Goal: Task Accomplishment & Management: Manage account settings

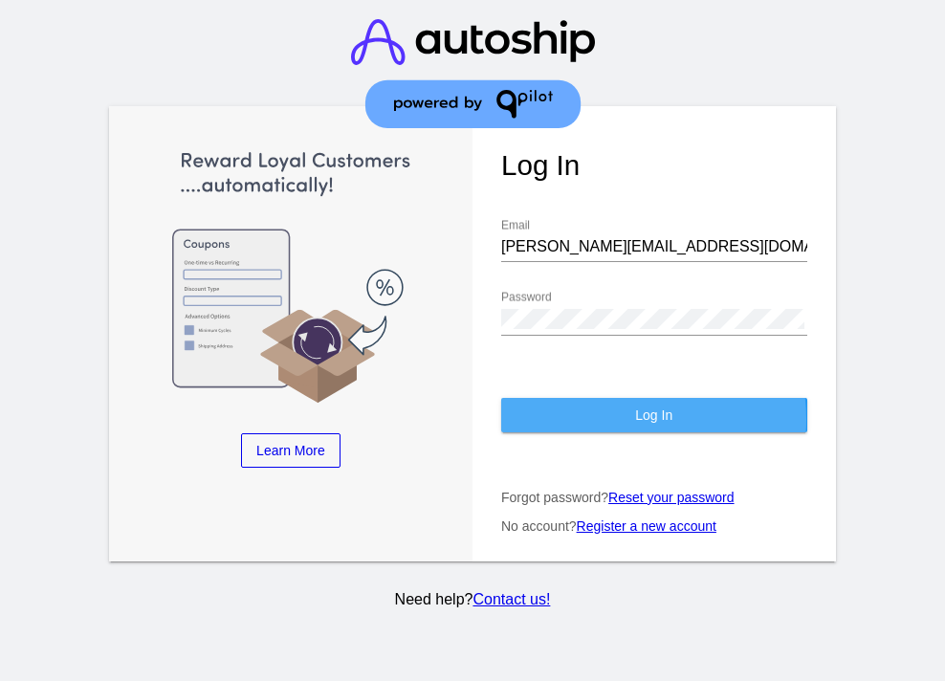
click at [607, 432] on button "Log In" at bounding box center [654, 415] width 306 height 34
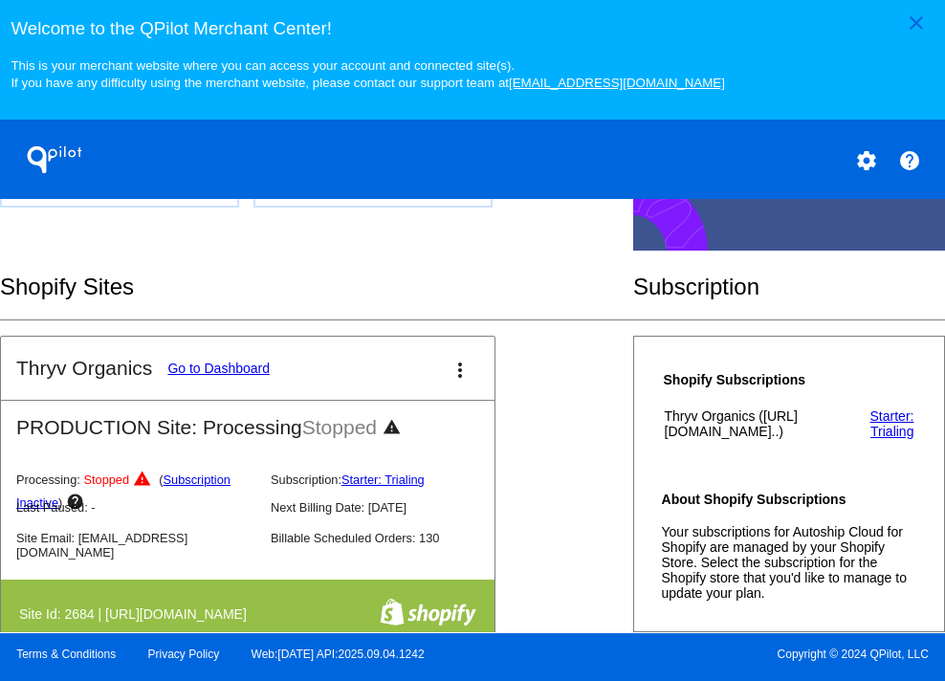
scroll to position [802, 0]
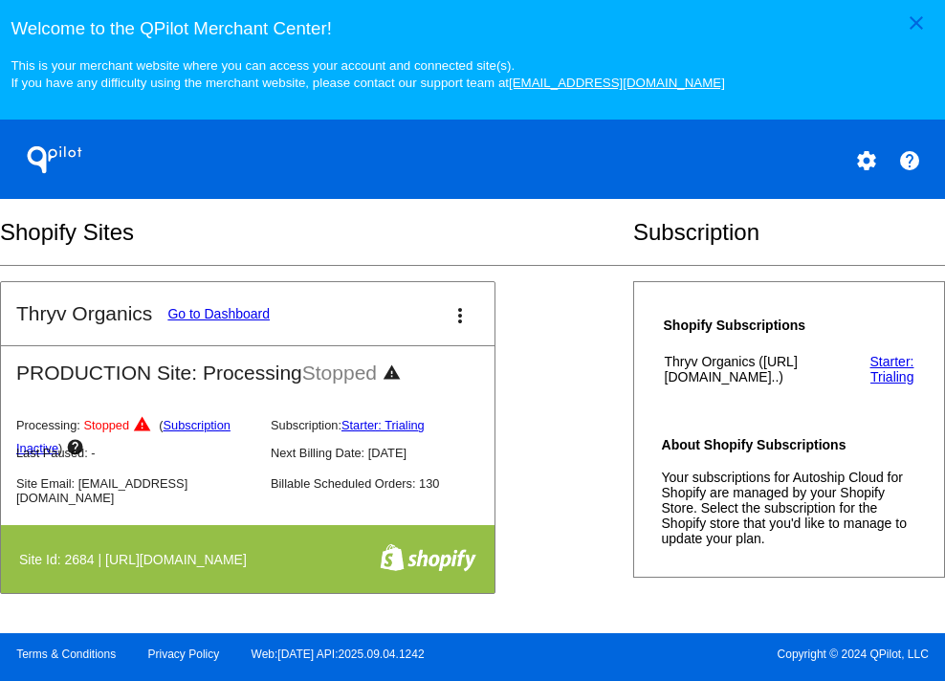
click at [218, 321] on link "Go to Dashboard" at bounding box center [218, 313] width 102 height 15
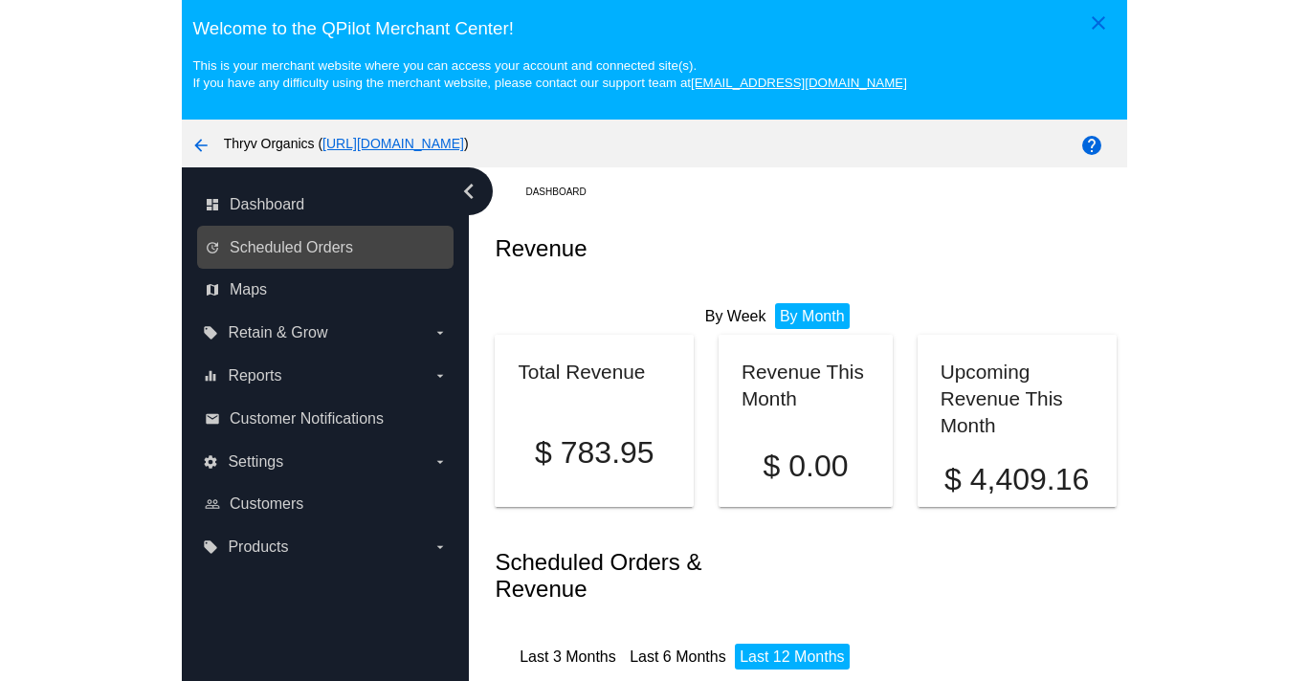
scroll to position [2, 0]
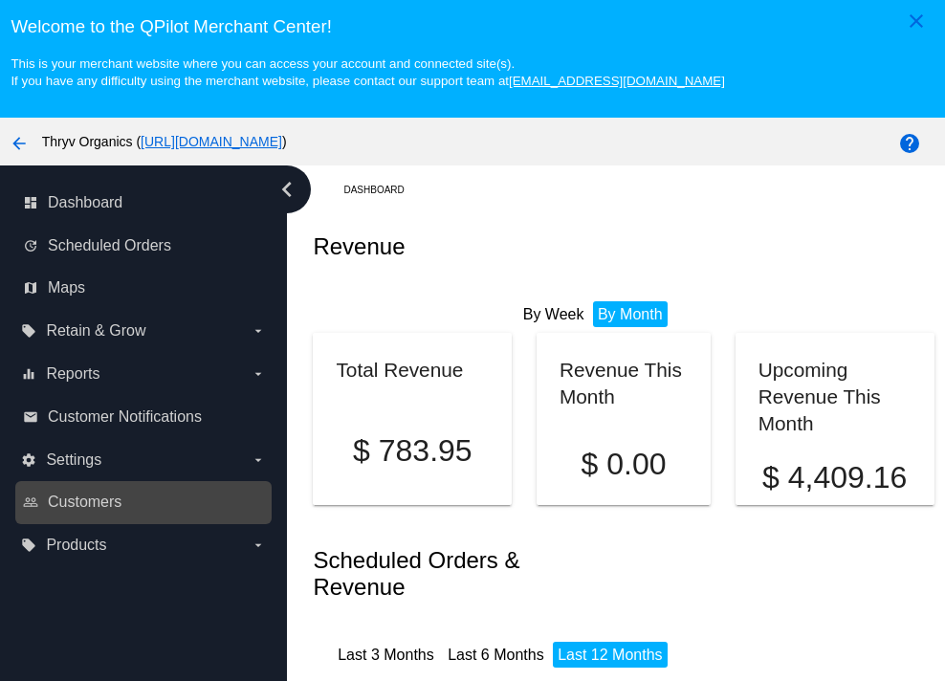
click at [147, 518] on link "people_outline Customers" at bounding box center [144, 502] width 243 height 31
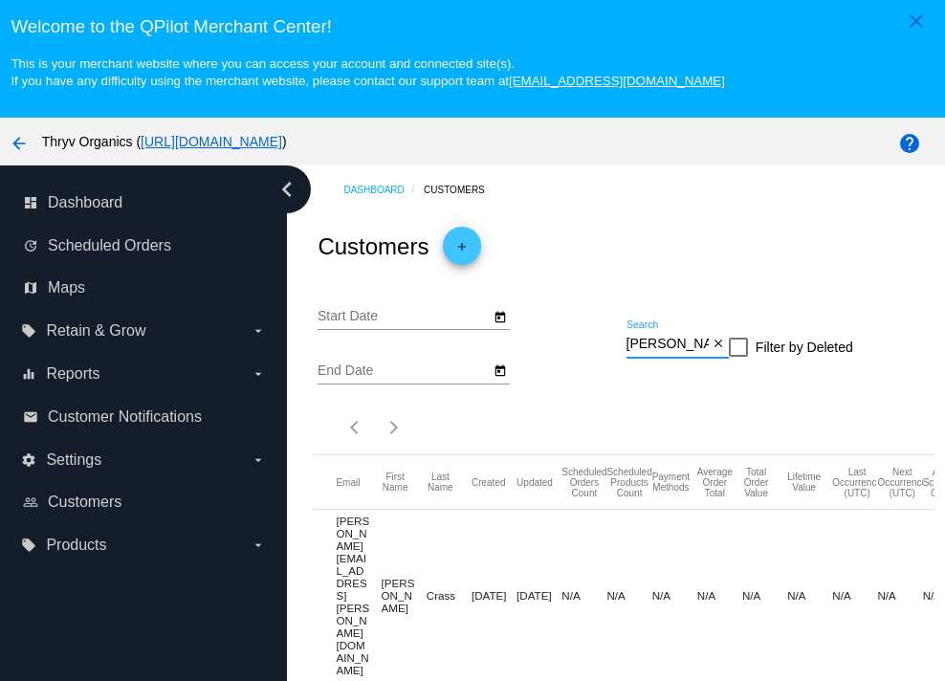
click at [671, 352] on input "[PERSON_NAME]" at bounding box center [668, 344] width 82 height 15
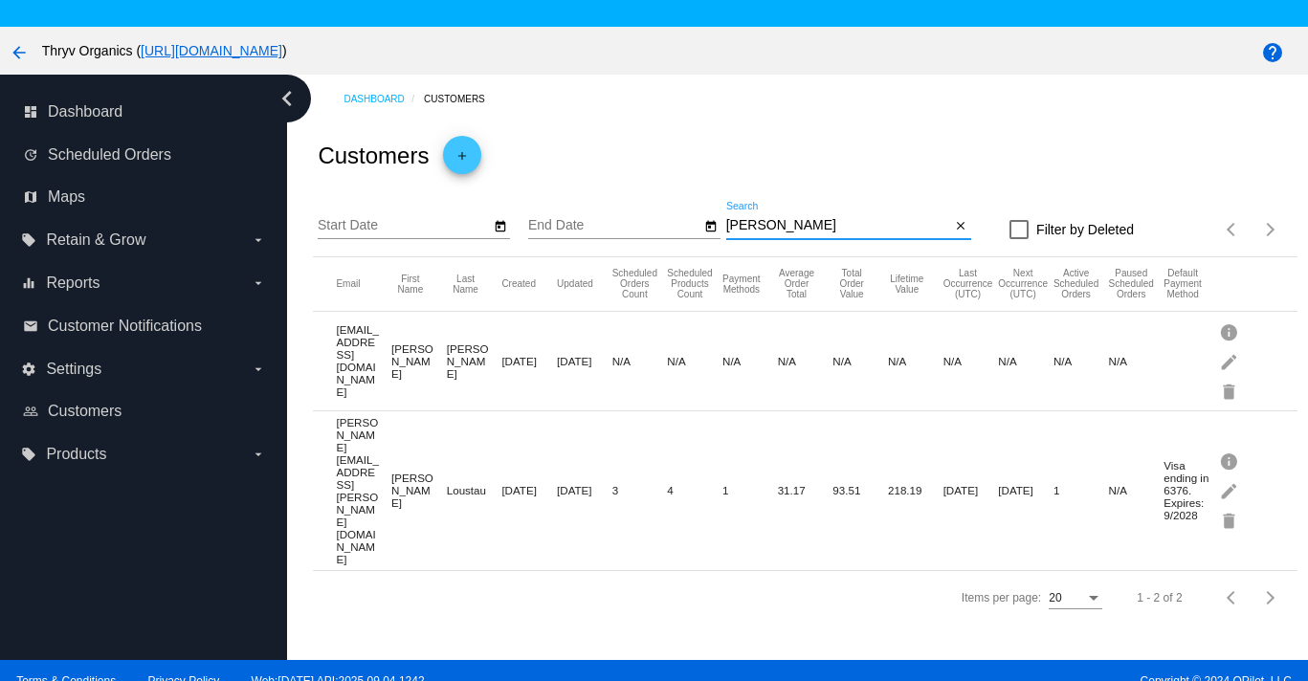
scroll to position [132, 0]
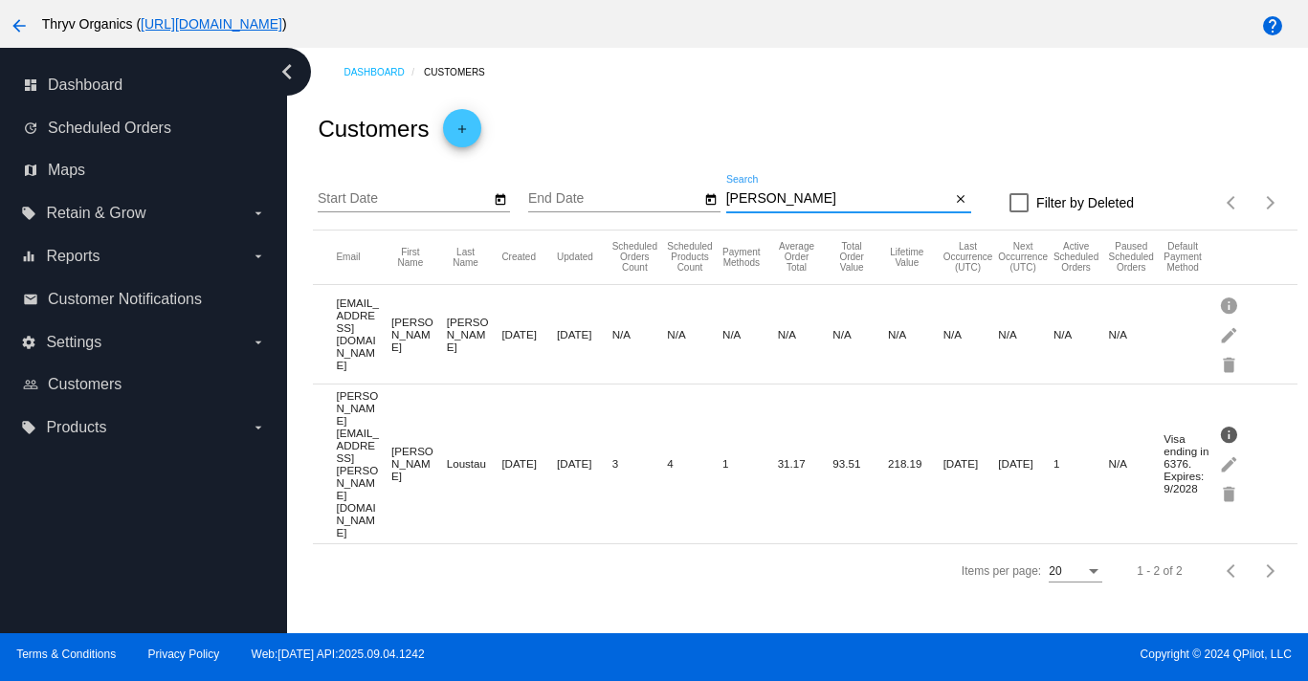
click at [944, 449] on mat-icon "info" at bounding box center [1230, 434] width 23 height 30
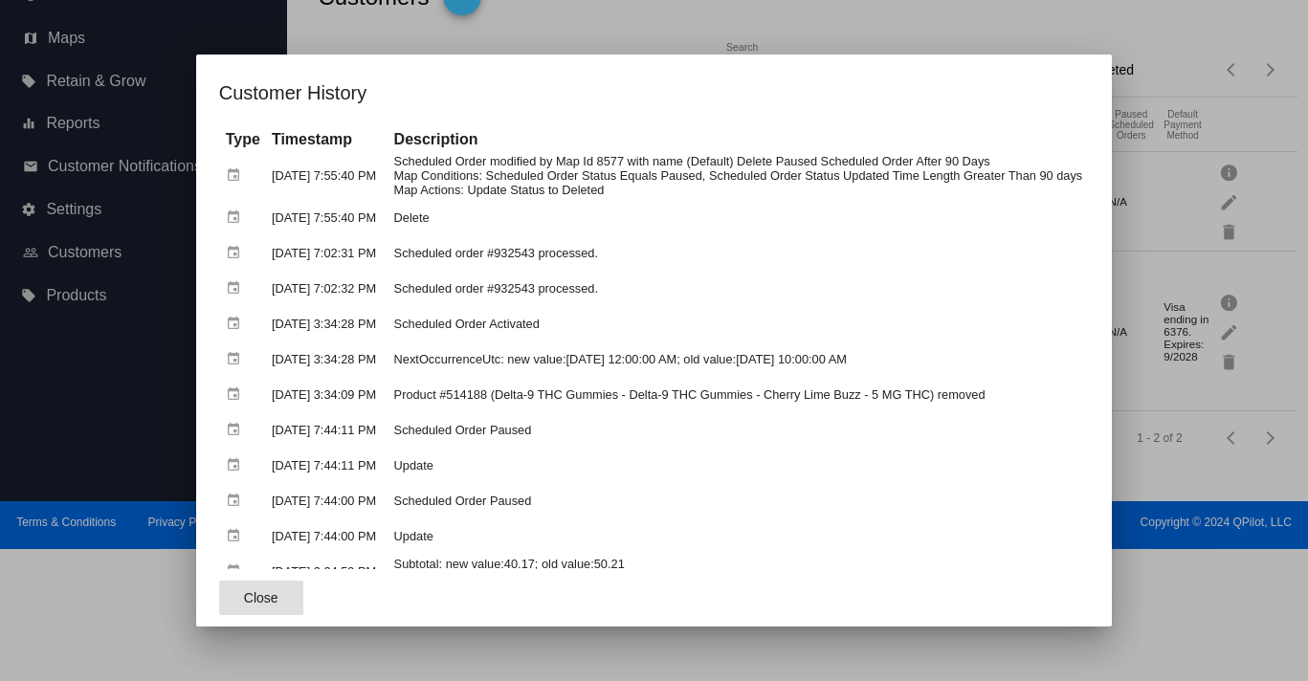
click at [944, 59] on div at bounding box center [654, 340] width 1308 height 681
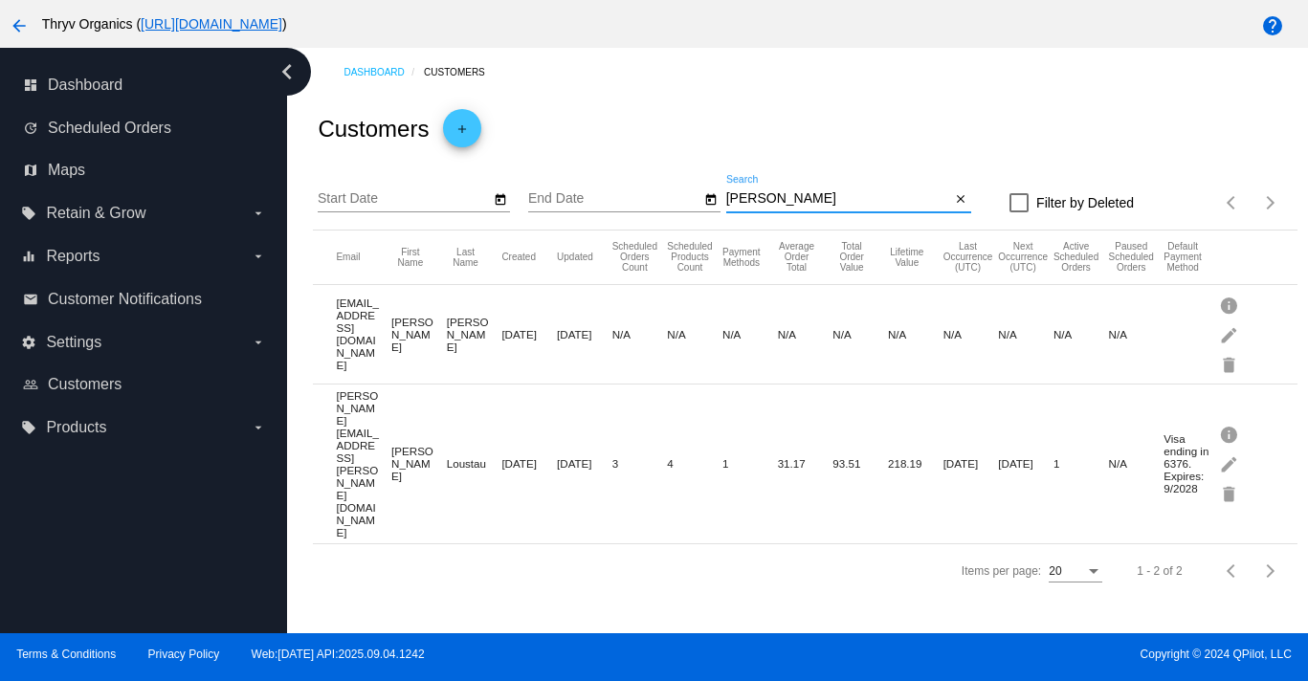
click at [775, 207] on input "[PERSON_NAME]" at bounding box center [838, 198] width 225 height 15
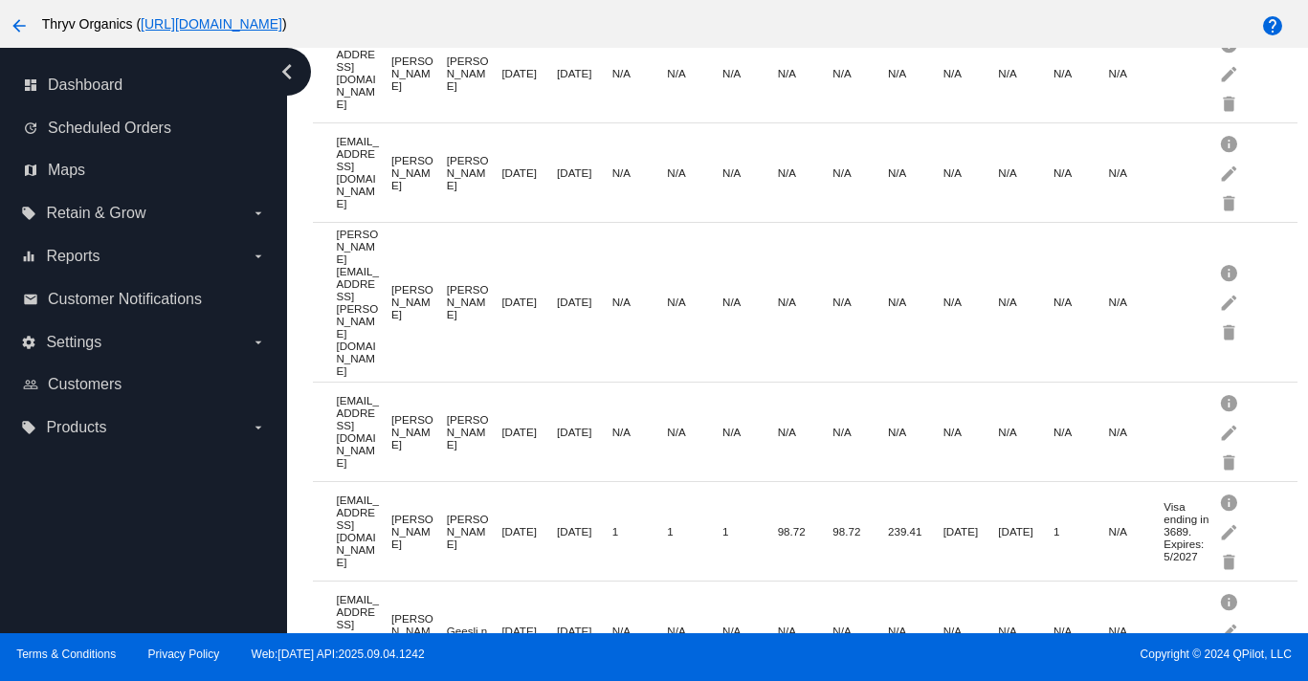
scroll to position [0, 0]
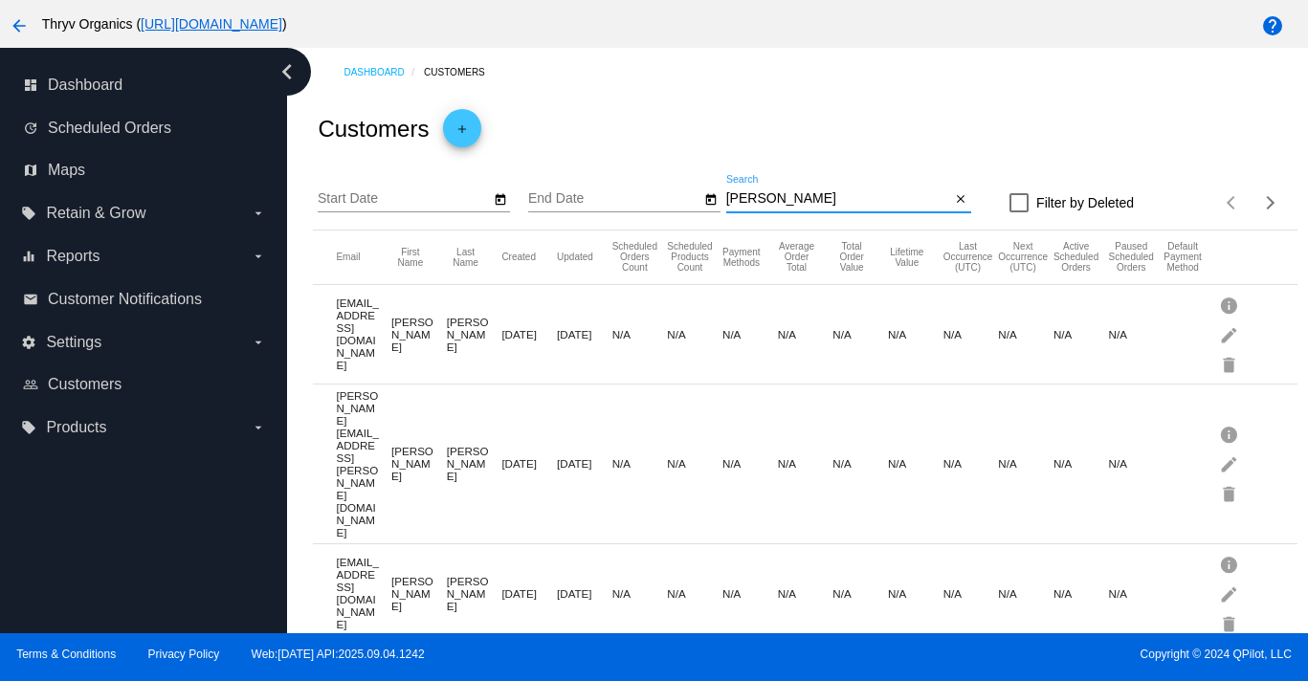
click at [807, 207] on input "[PERSON_NAME]" at bounding box center [838, 198] width 225 height 15
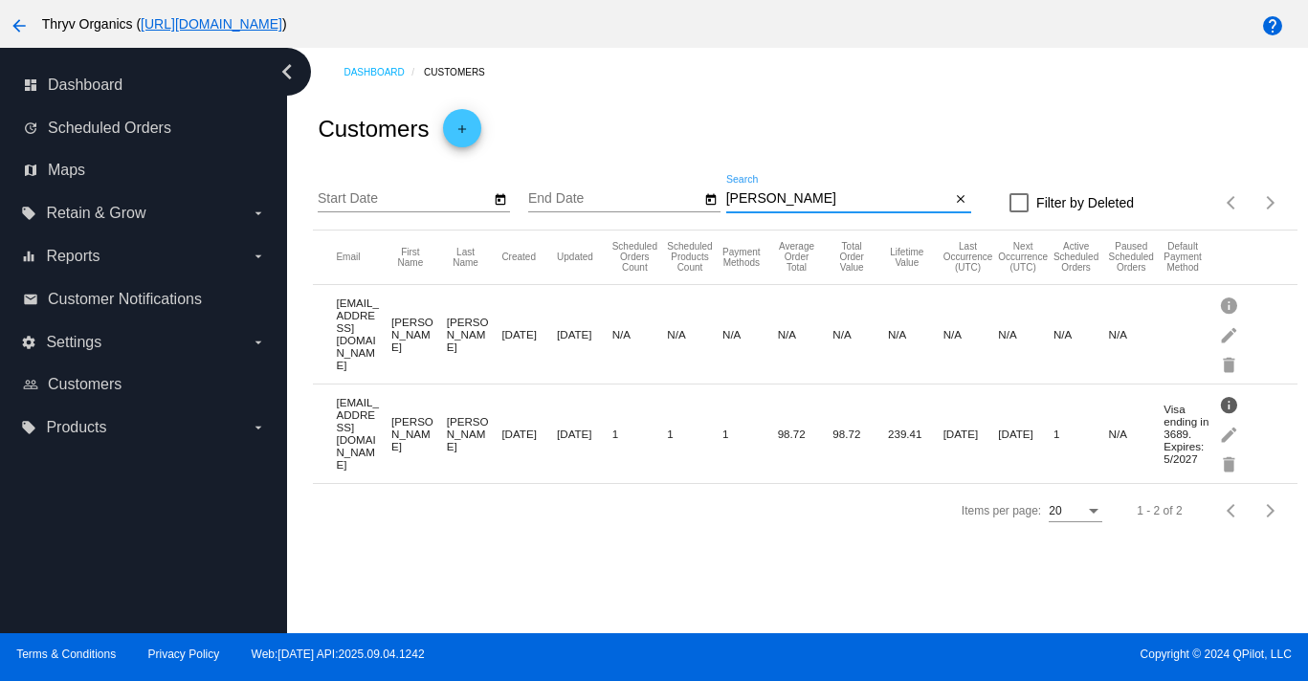
type input "[PERSON_NAME]"
click at [944, 419] on mat-icon "info" at bounding box center [1230, 404] width 23 height 30
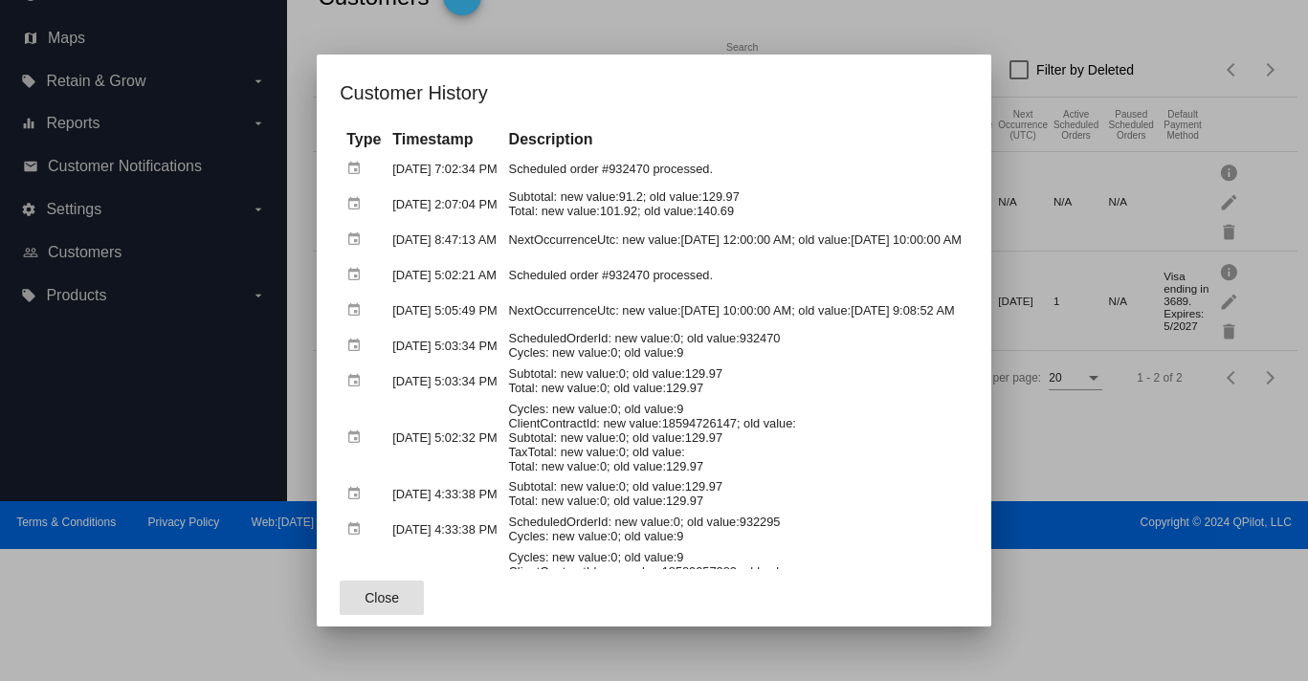
click at [365, 593] on span "Close" at bounding box center [382, 597] width 34 height 15
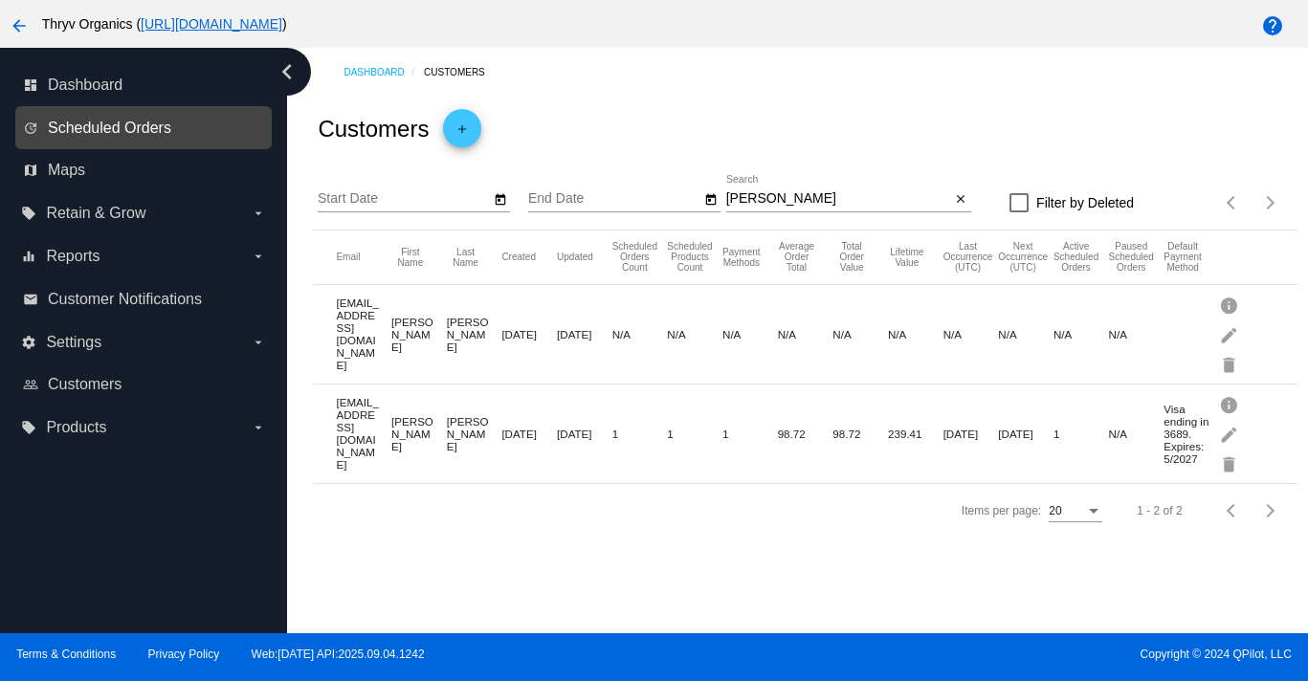
click at [118, 133] on span "Scheduled Orders" at bounding box center [109, 128] width 123 height 17
select select "8"
select select "2025"
select select "9"
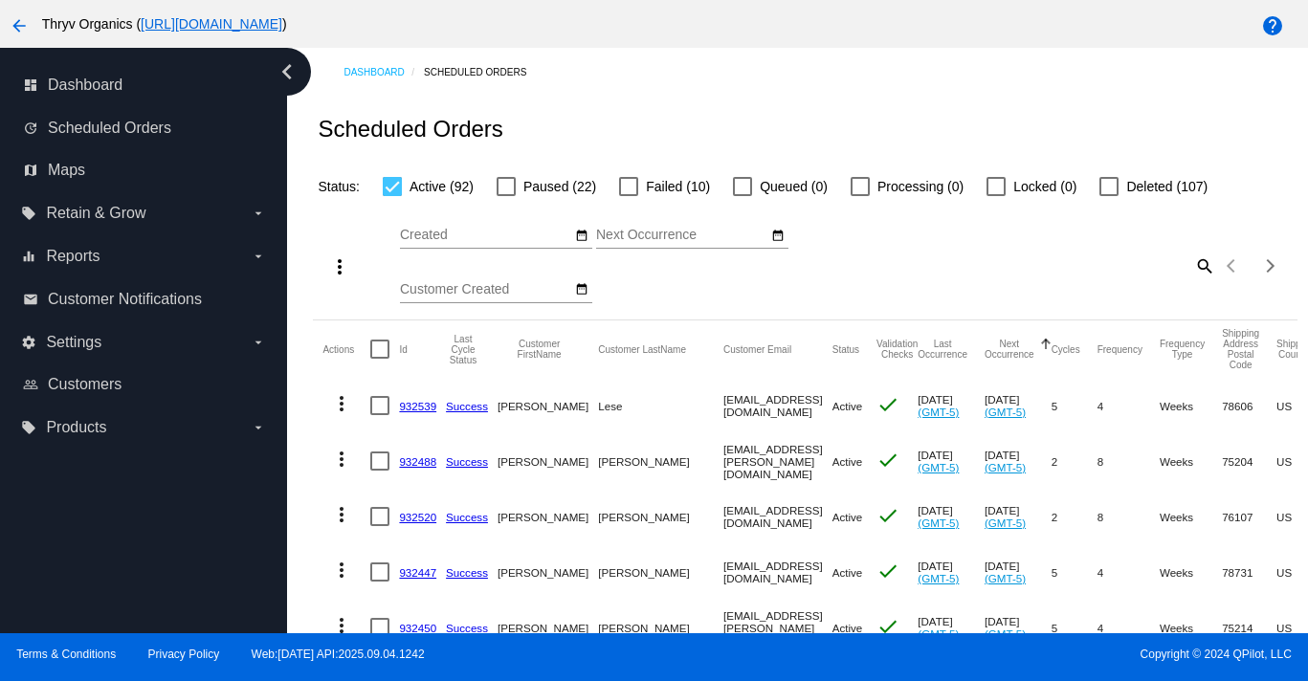
click at [457, 298] on input "Customer Created" at bounding box center [486, 289] width 172 height 15
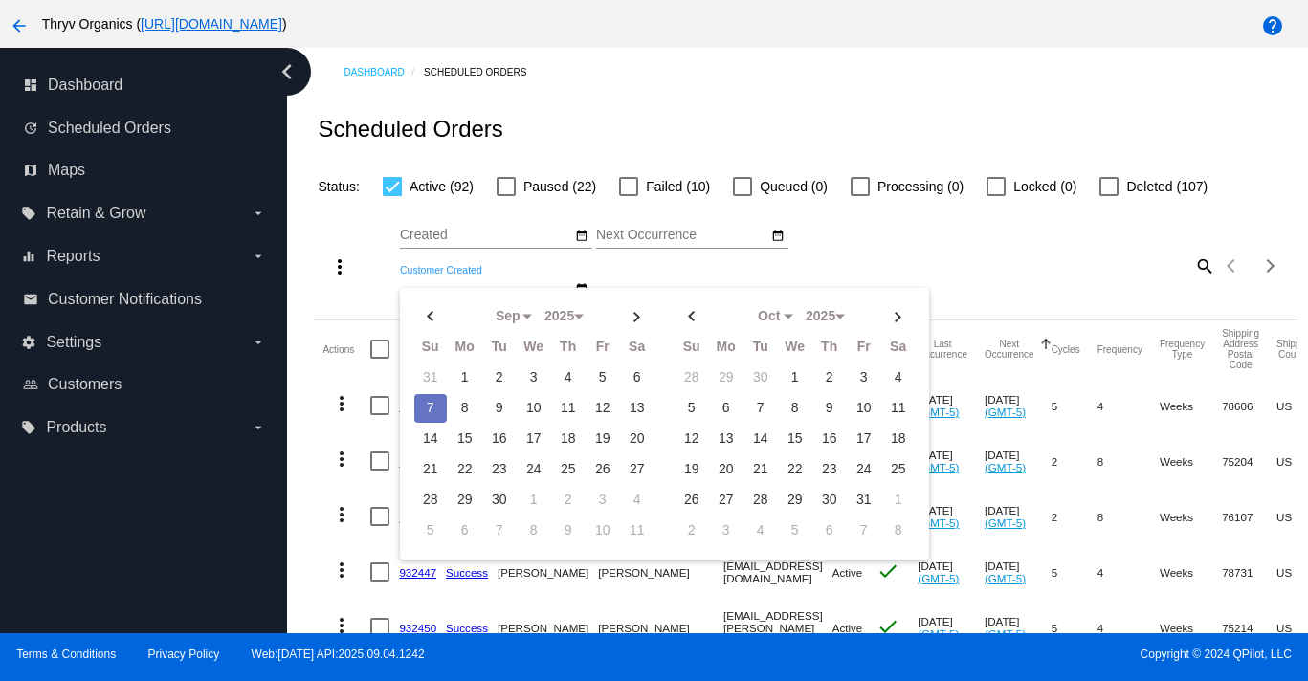
click at [870, 242] on div "Sep Jan Feb Mar Apr Su Mo" at bounding box center [685, 265] width 571 height 108
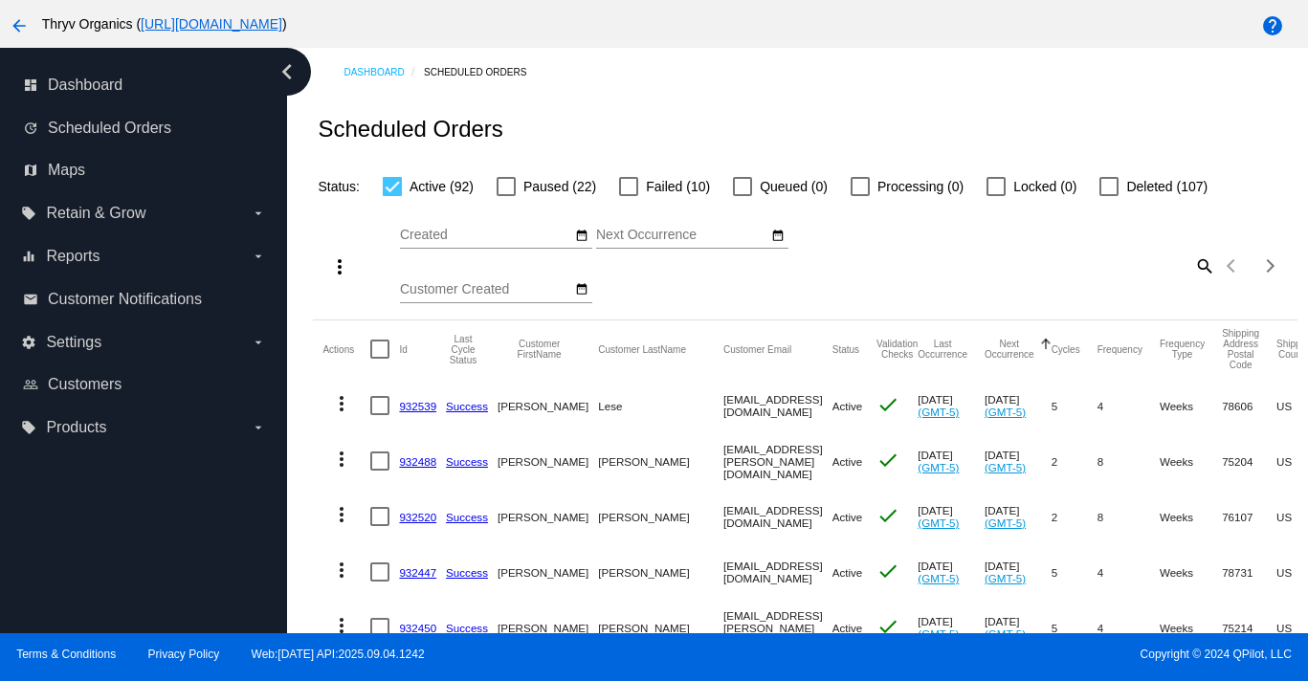
click at [944, 280] on mat-icon "search" at bounding box center [1203, 266] width 23 height 30
click at [944, 271] on input "Search" at bounding box center [1093, 262] width 245 height 15
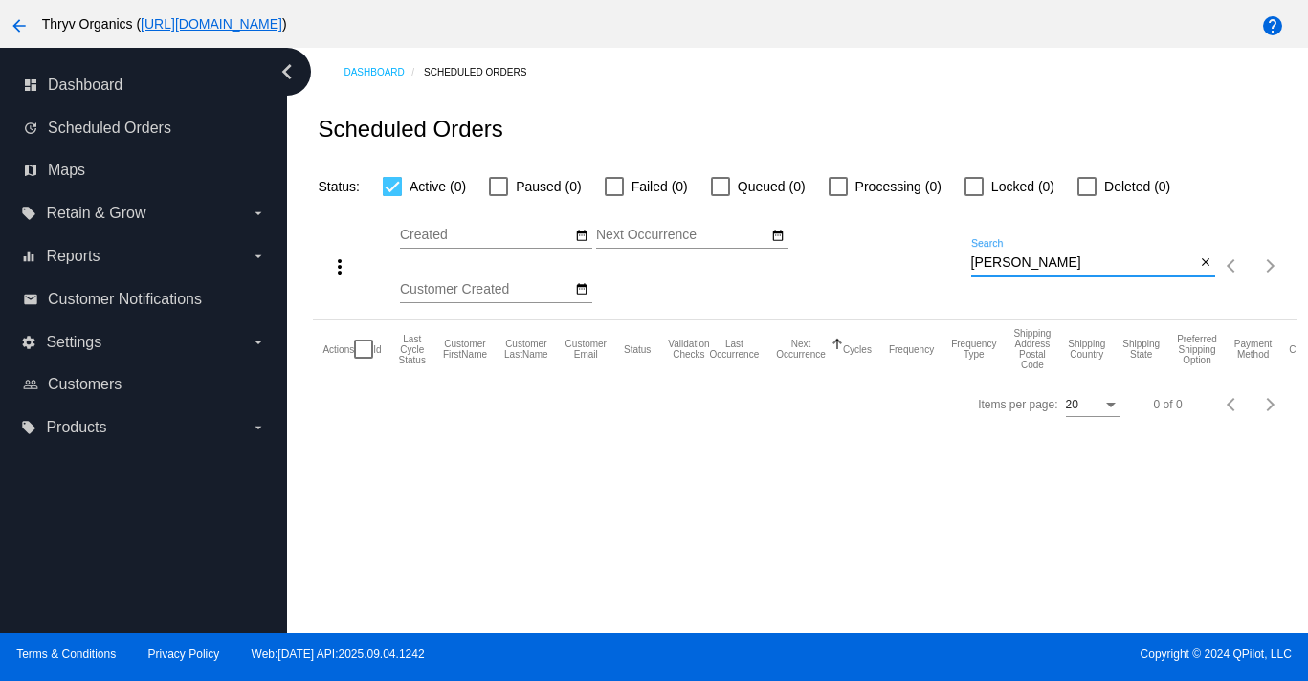
click at [944, 271] on input "[PERSON_NAME]" at bounding box center [1083, 262] width 225 height 15
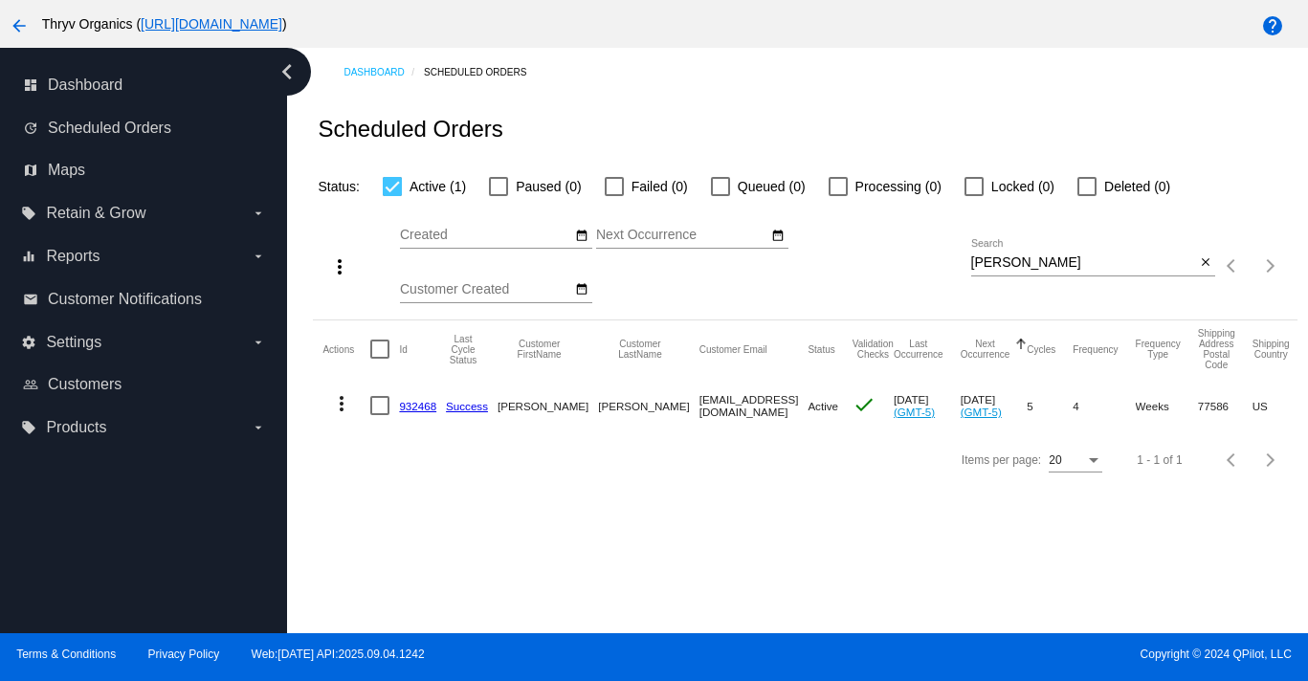
copy link "932468"
click at [944, 271] on input "[PERSON_NAME]" at bounding box center [1083, 262] width 225 height 15
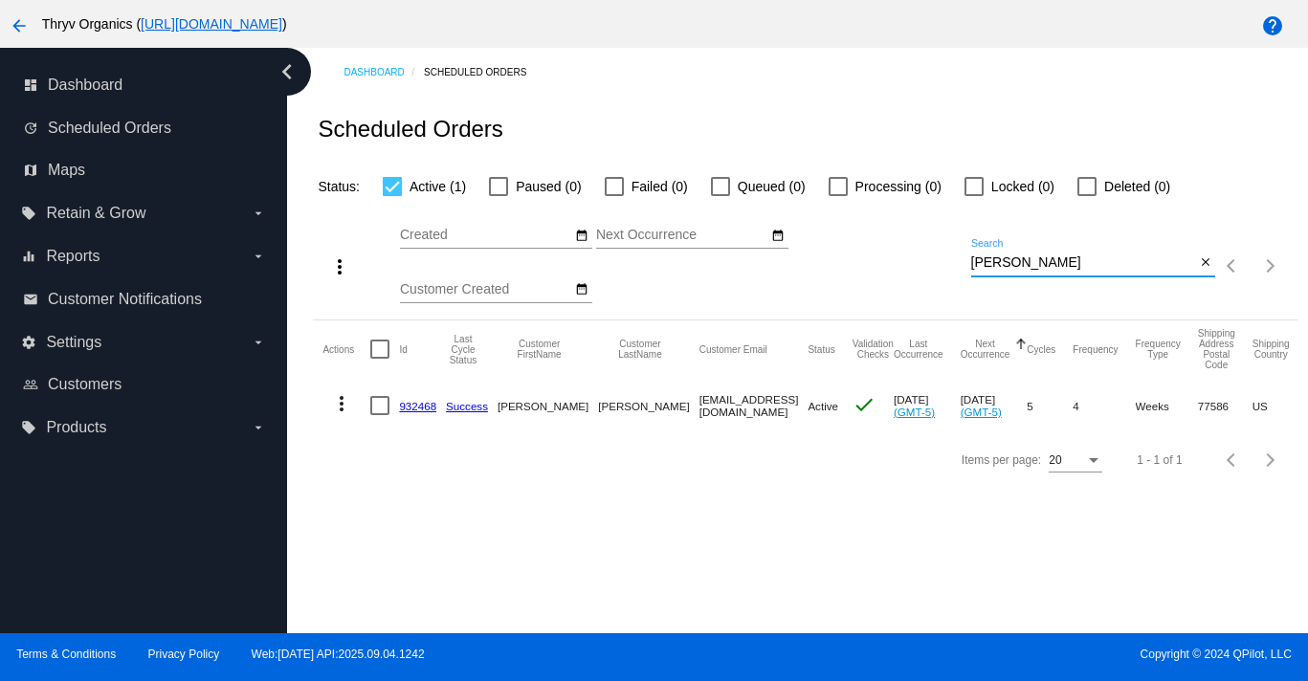
click at [944, 271] on input "[PERSON_NAME]" at bounding box center [1083, 262] width 225 height 15
paste input "[PERSON_NAME]"
type input "[PERSON_NAME]"
copy link "932463"
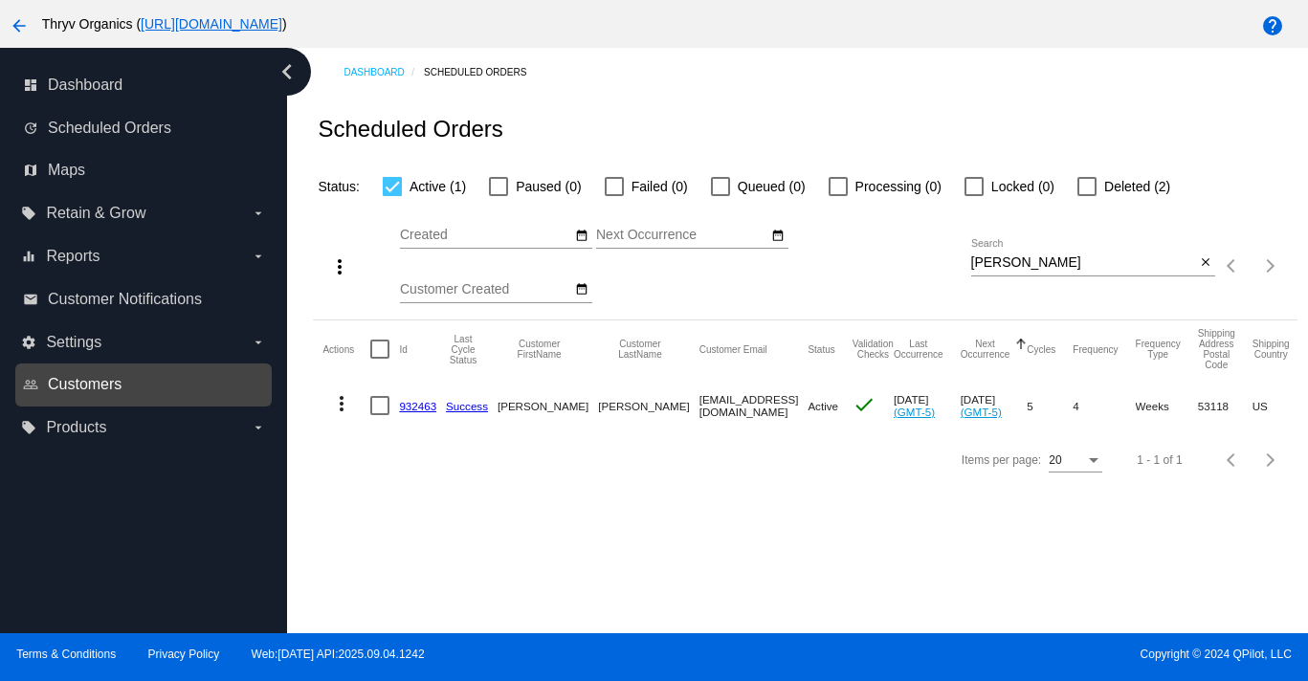
click at [82, 393] on span "Customers" at bounding box center [85, 384] width 74 height 17
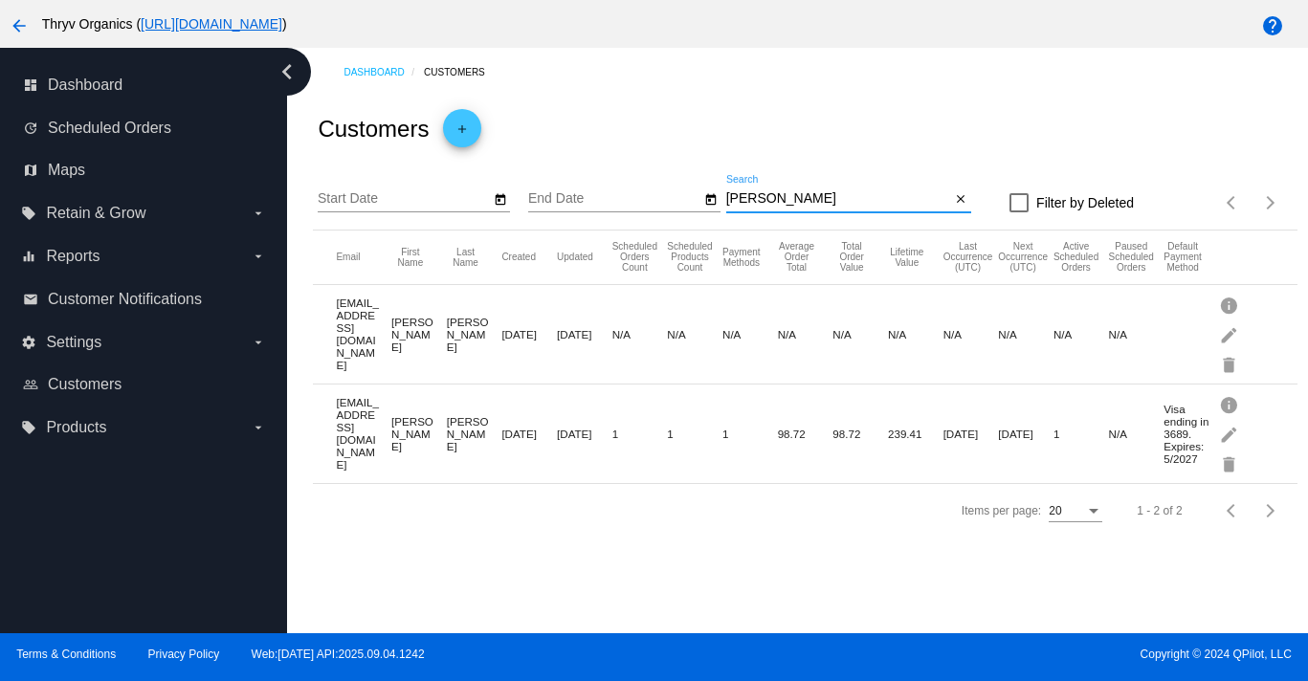
click at [799, 207] on input "[PERSON_NAME]" at bounding box center [838, 198] width 225 height 15
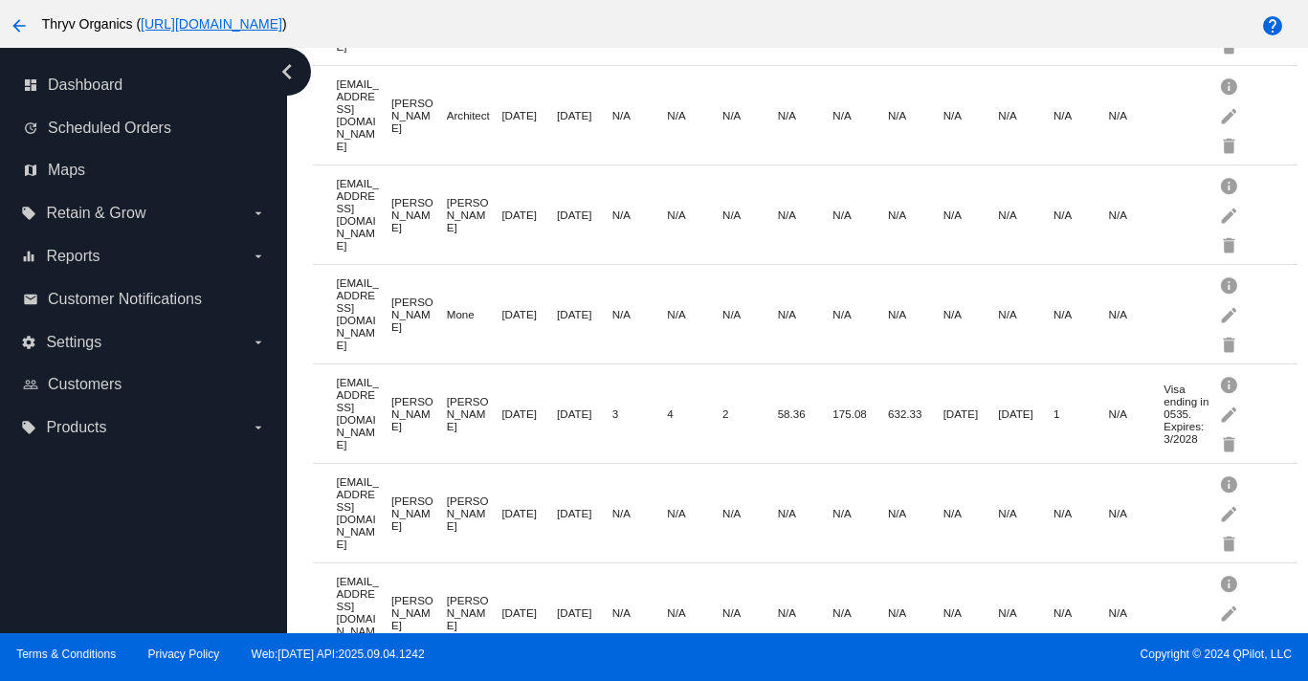
scroll to position [1355, 0]
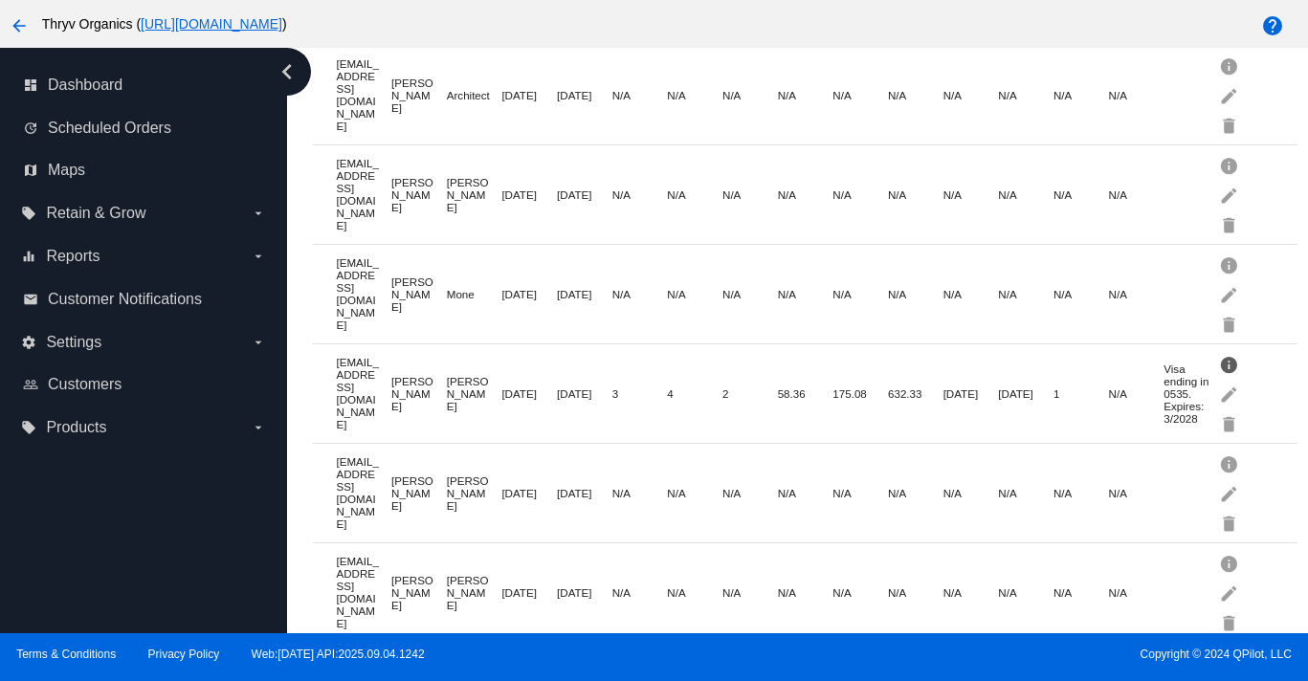
click at [944, 379] on mat-icon "info" at bounding box center [1230, 364] width 23 height 30
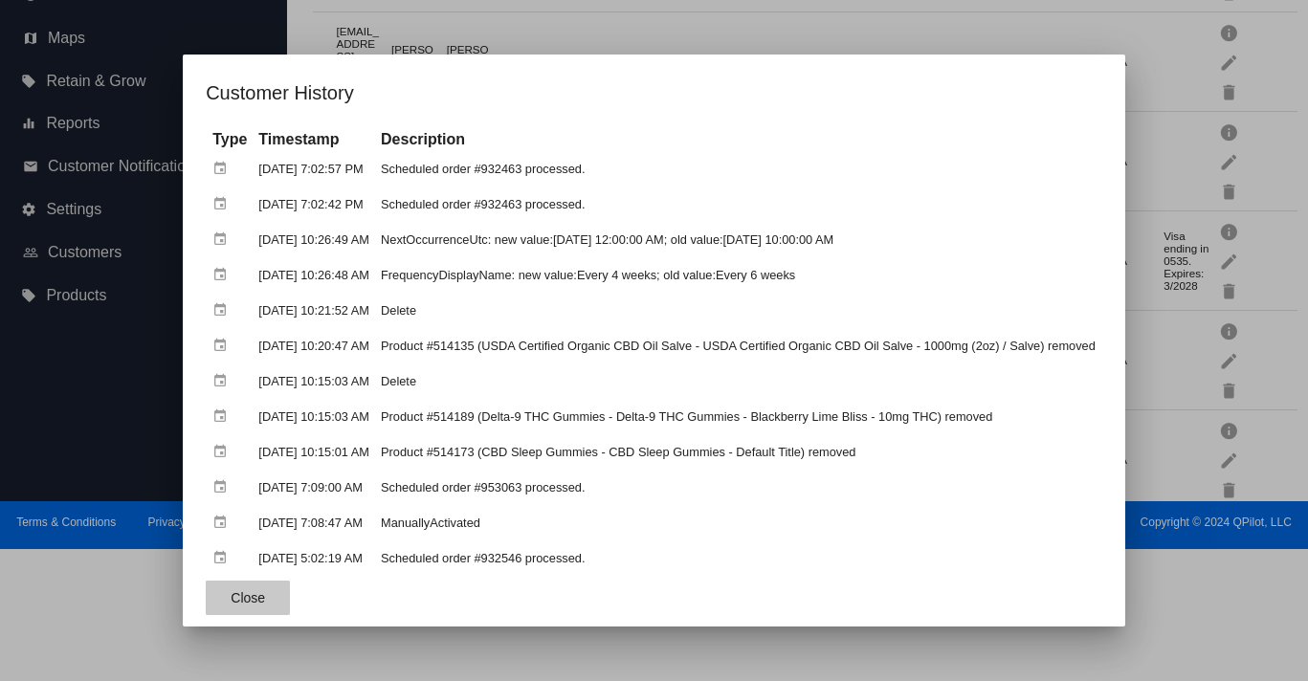
click at [206, 608] on button "Close" at bounding box center [248, 598] width 84 height 34
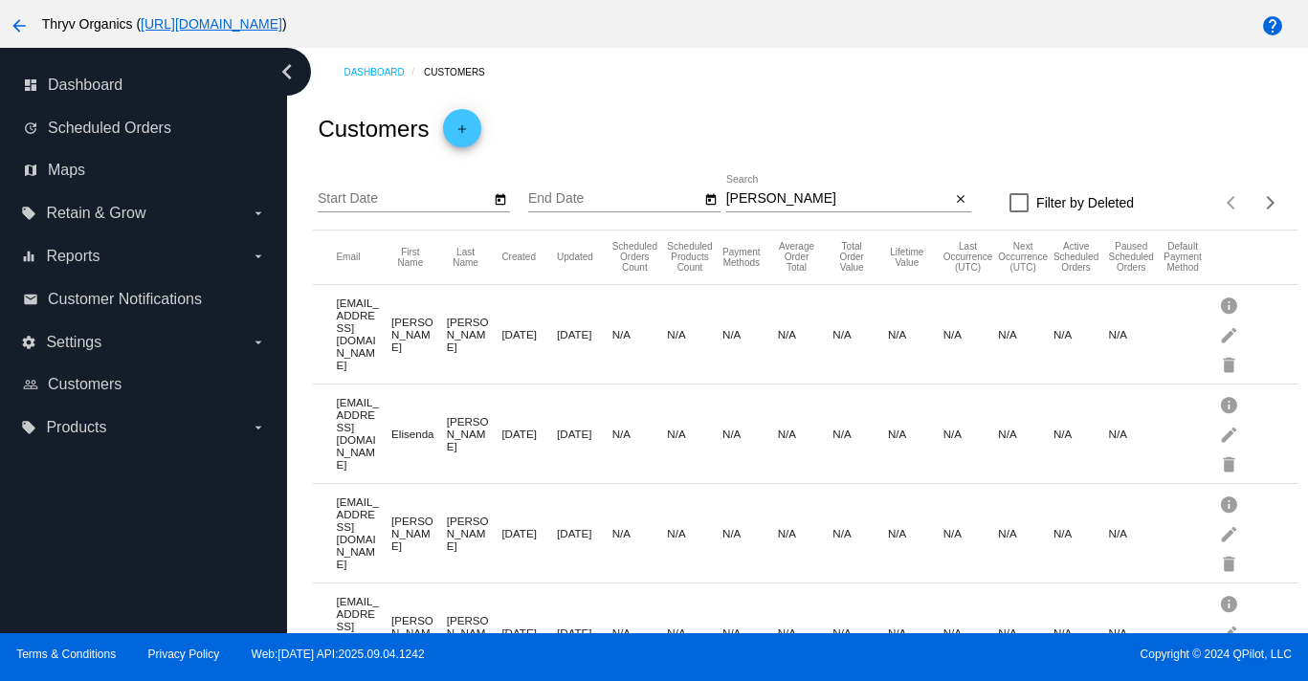
scroll to position [0, 0]
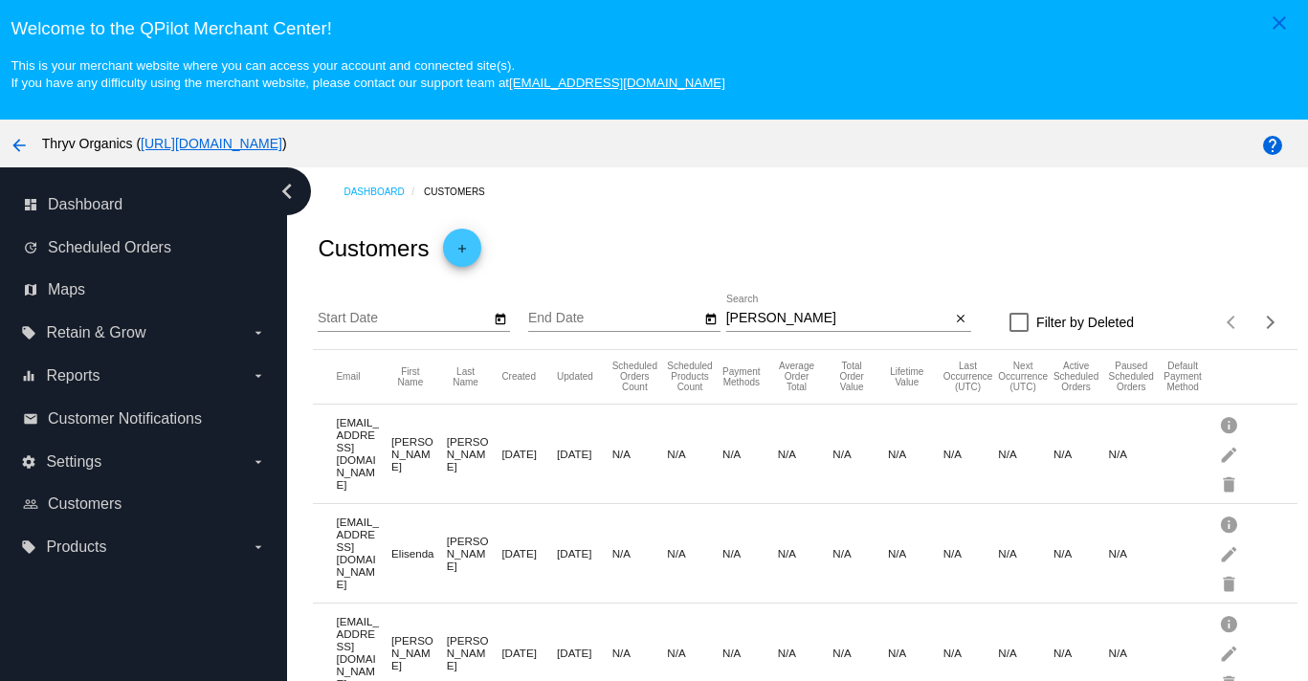
click at [781, 326] on input "[PERSON_NAME]" at bounding box center [838, 318] width 225 height 15
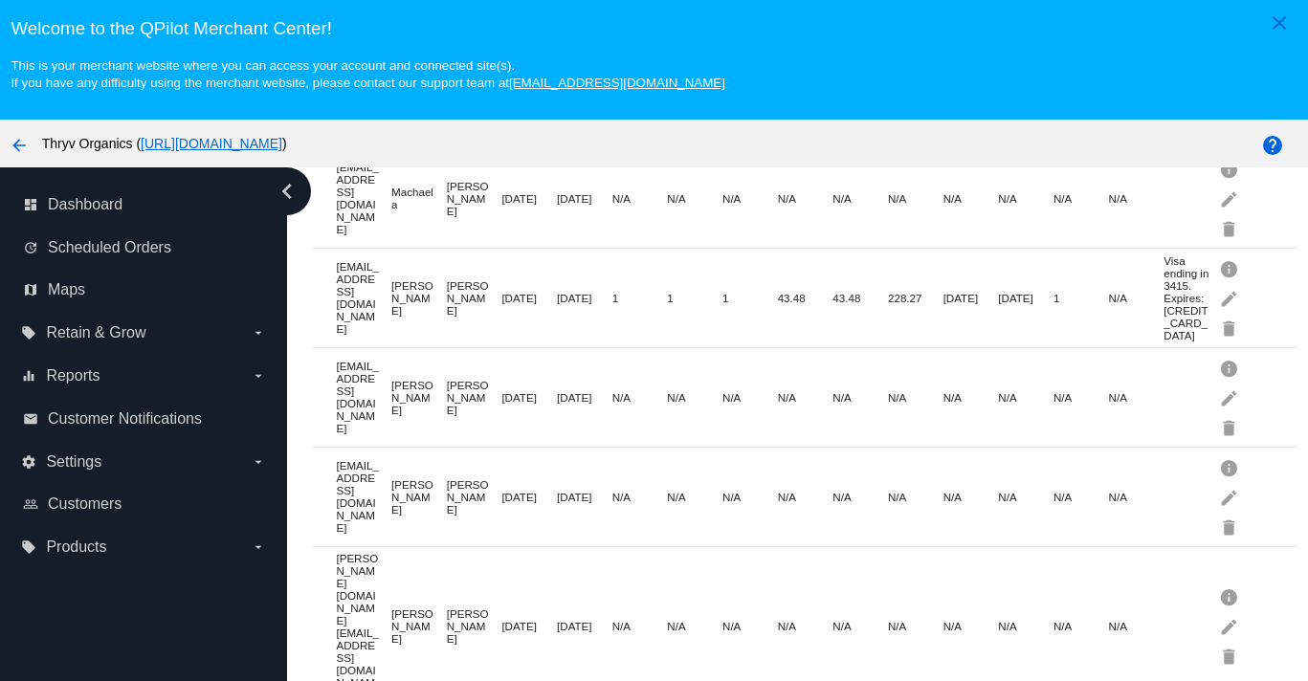
scroll to position [360, 0]
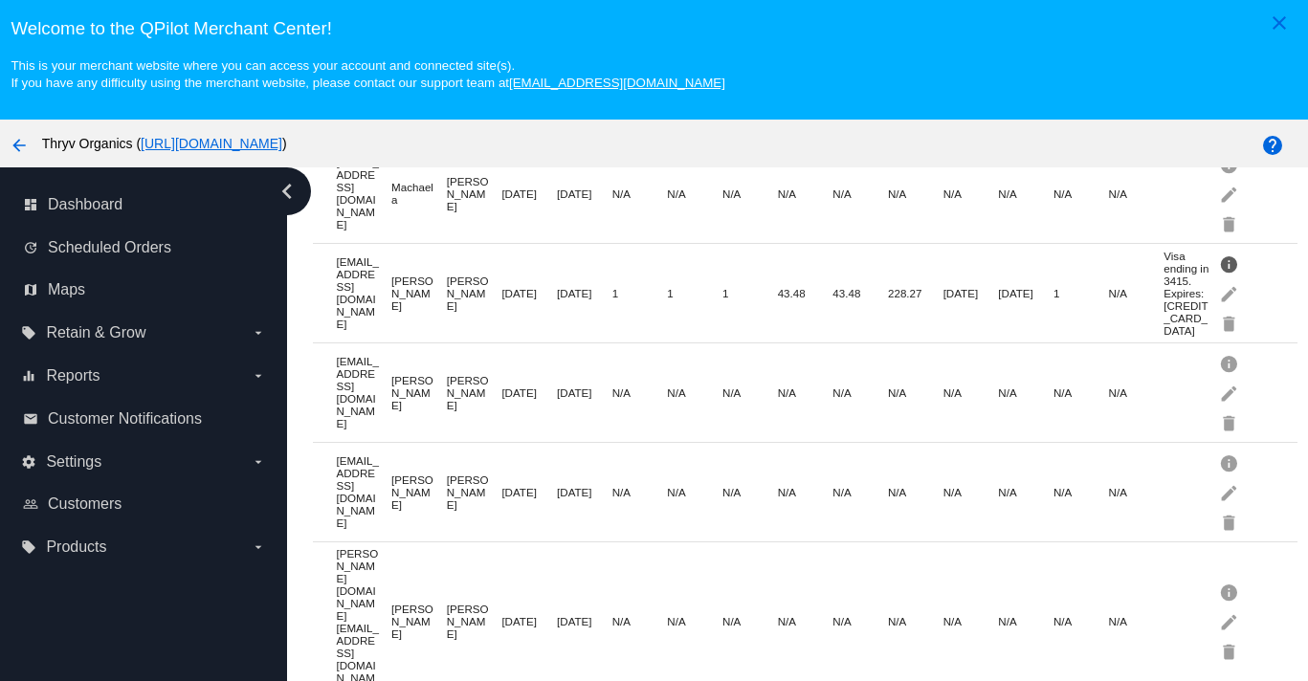
type input "[PERSON_NAME]"
click at [944, 278] on mat-icon "info" at bounding box center [1230, 264] width 23 height 30
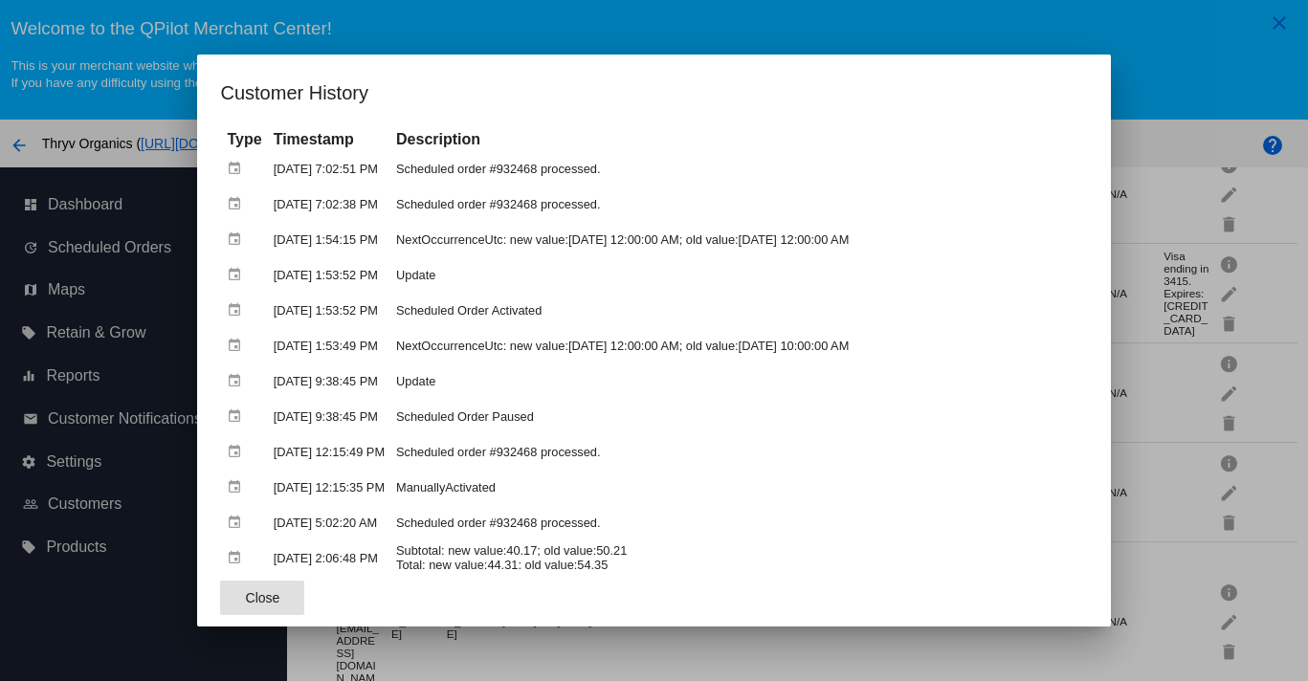
click at [944, 73] on div at bounding box center [654, 340] width 1308 height 681
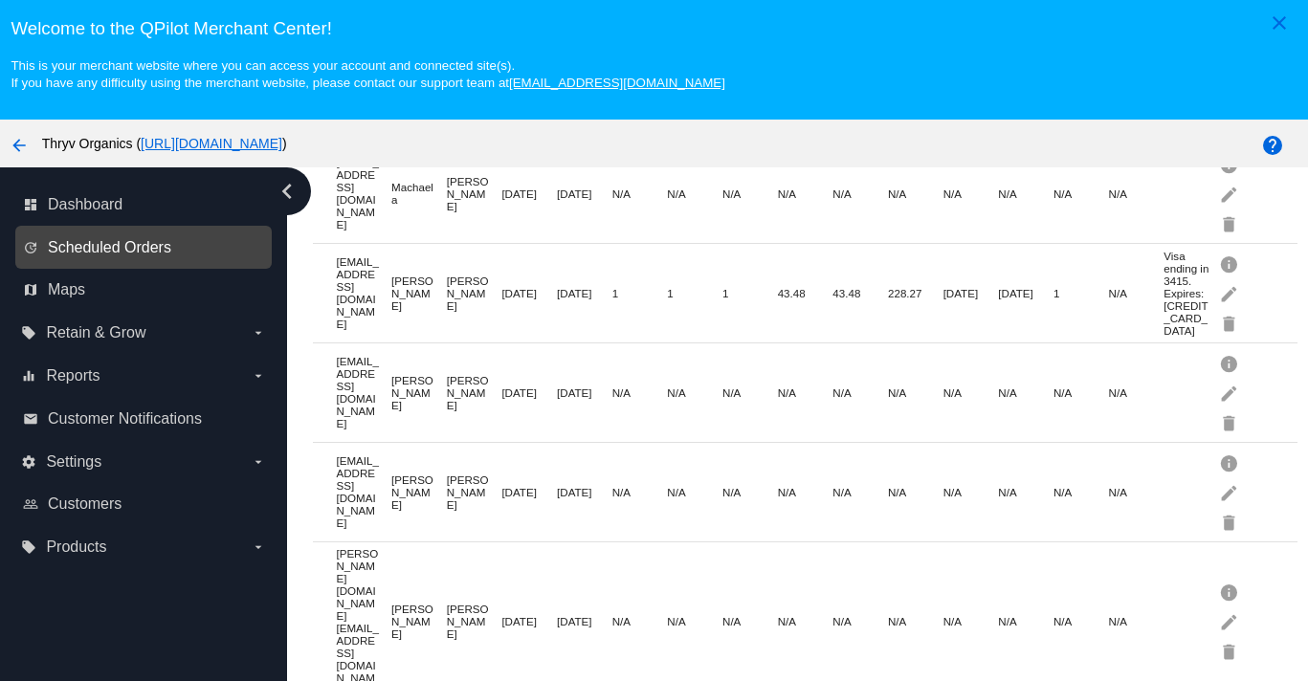
click at [124, 256] on span "Scheduled Orders" at bounding box center [109, 247] width 123 height 17
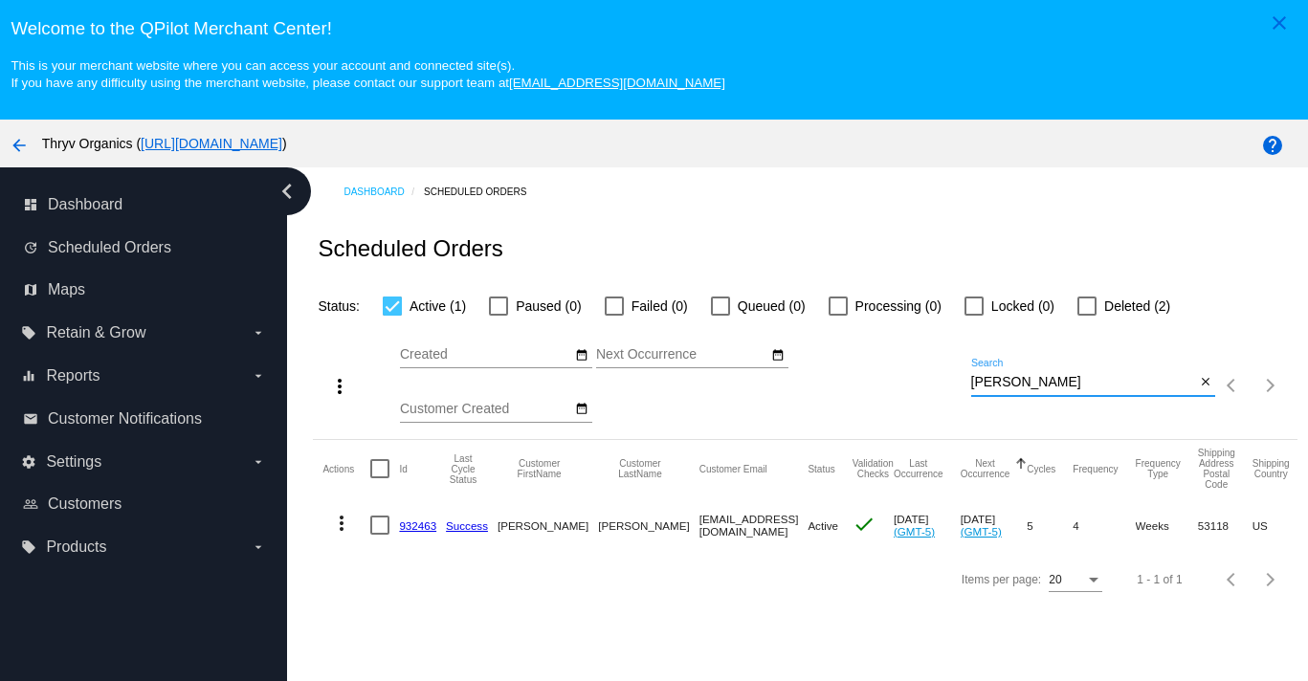
click at [944, 390] on input "[PERSON_NAME]" at bounding box center [1083, 382] width 225 height 15
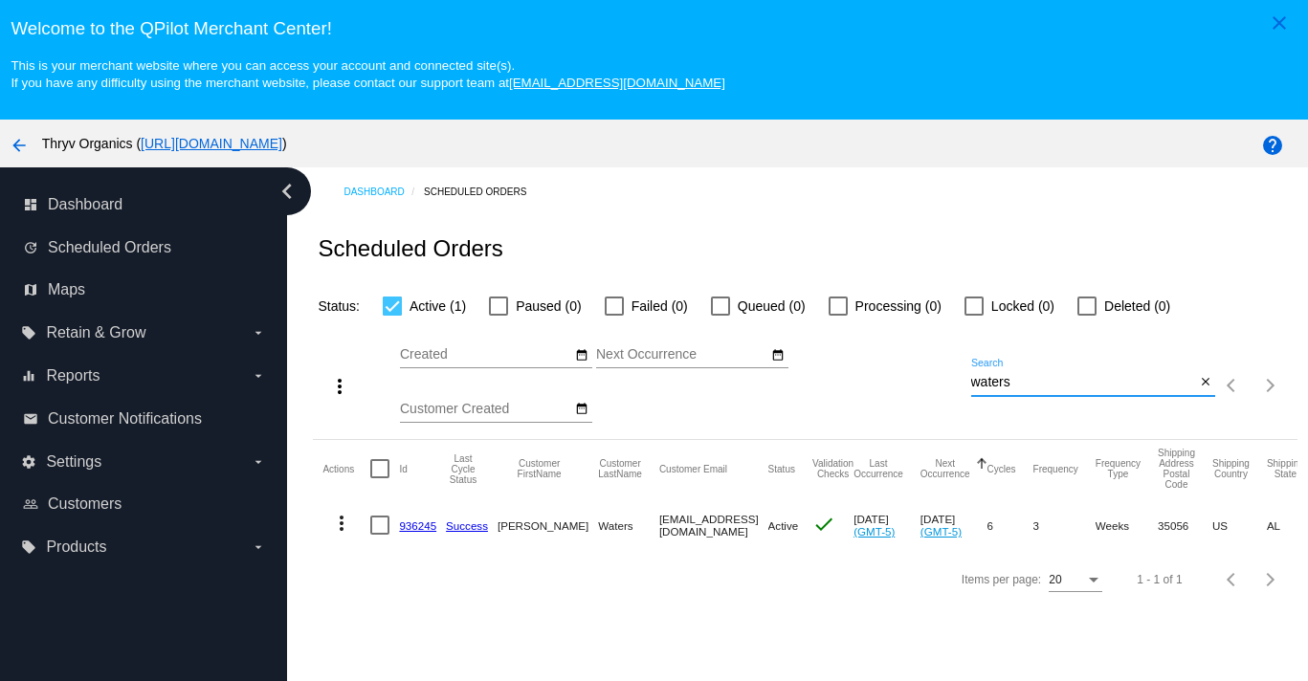
type input "waters"
click at [416, 532] on link "936245" at bounding box center [417, 526] width 37 height 12
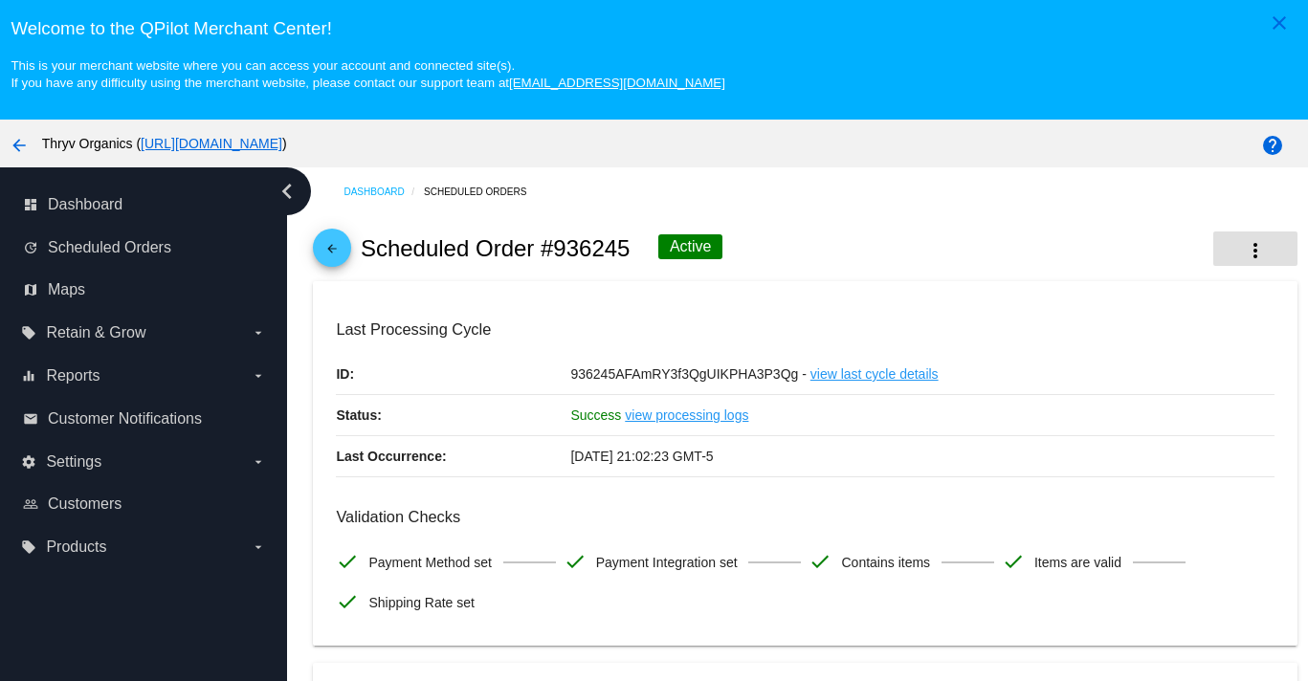
click at [944, 262] on mat-icon "more_vert" at bounding box center [1255, 250] width 23 height 23
